Goal: Register for event/course

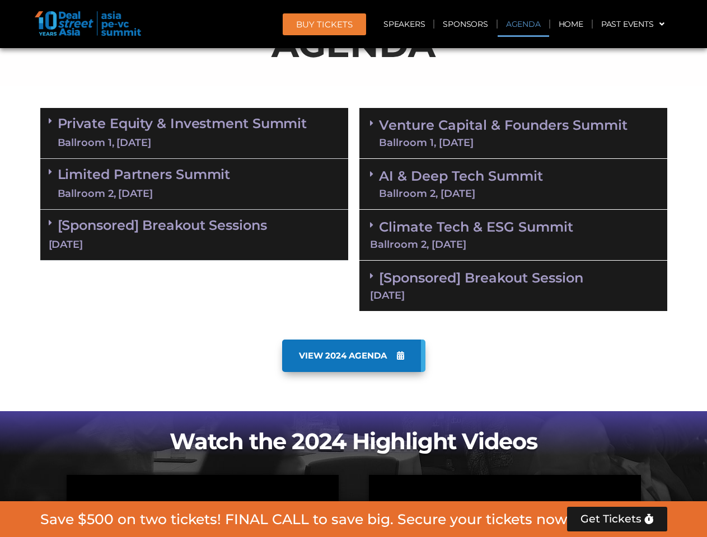
scroll to position [634, 0]
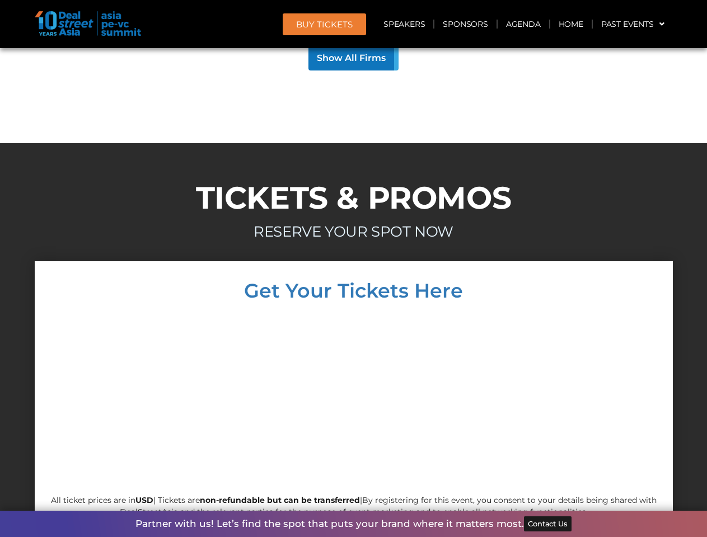
scroll to position [10737, 0]
